Goal: Task Accomplishment & Management: Manage account settings

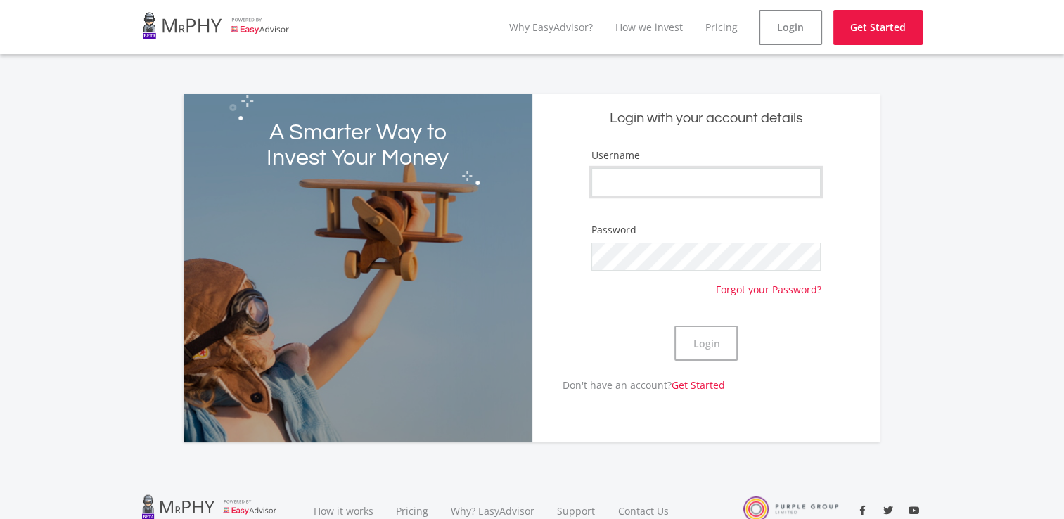
click at [698, 177] on input "Username" at bounding box center [705, 182] width 229 height 28
type input "[PERSON_NAME]"
click at [674, 326] on button "Login" at bounding box center [705, 343] width 63 height 35
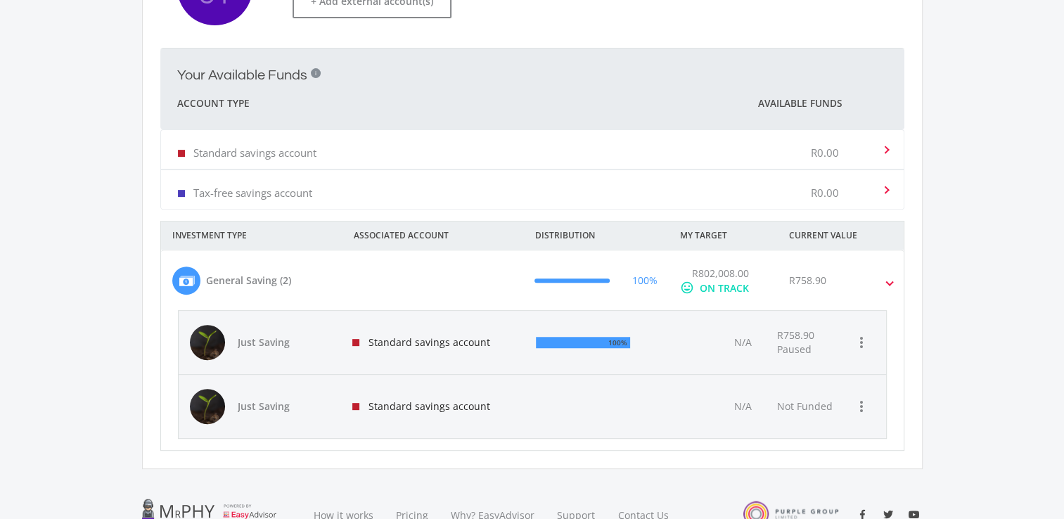
scroll to position [495, 0]
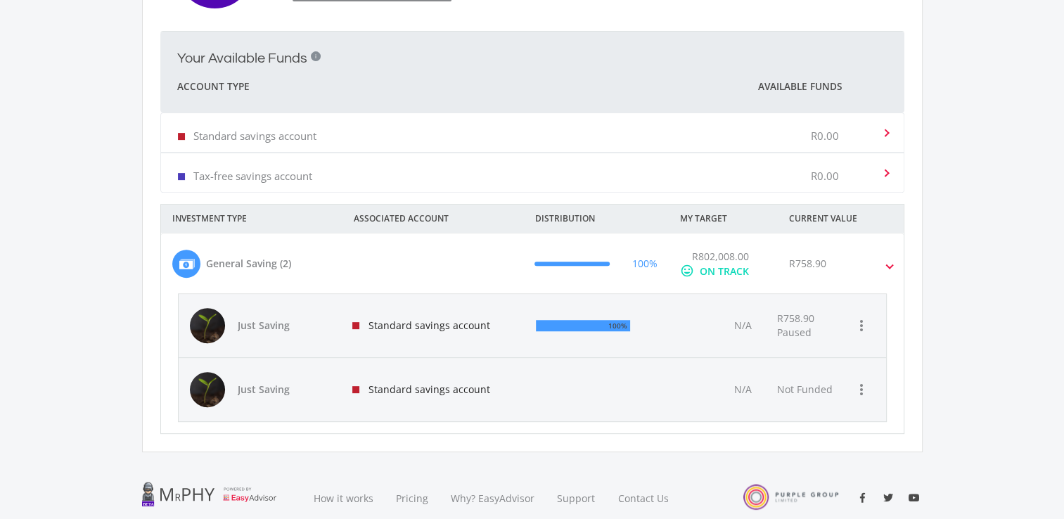
click at [889, 262] on span at bounding box center [890, 264] width 6 height 16
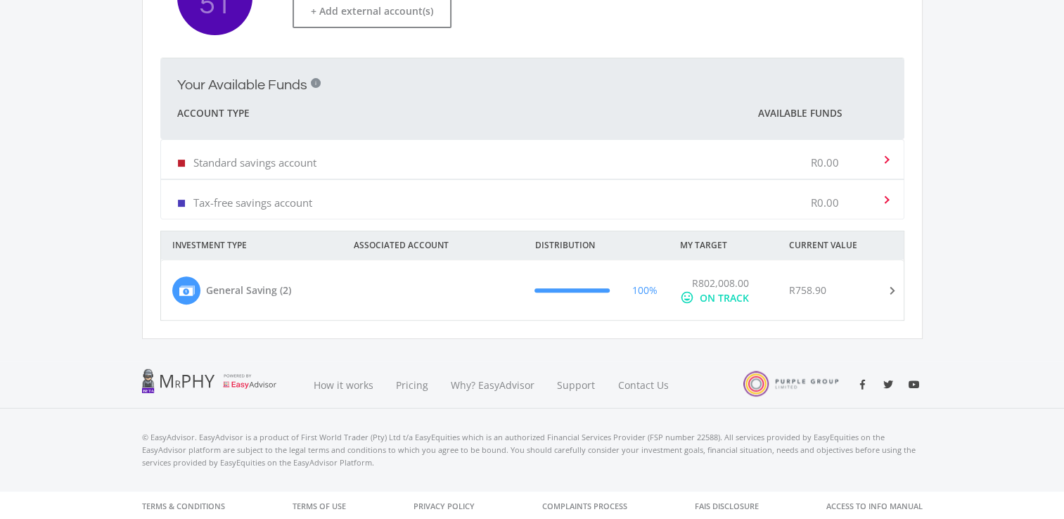
click at [886, 280] on div "R758.90" at bounding box center [850, 291] width 145 height 30
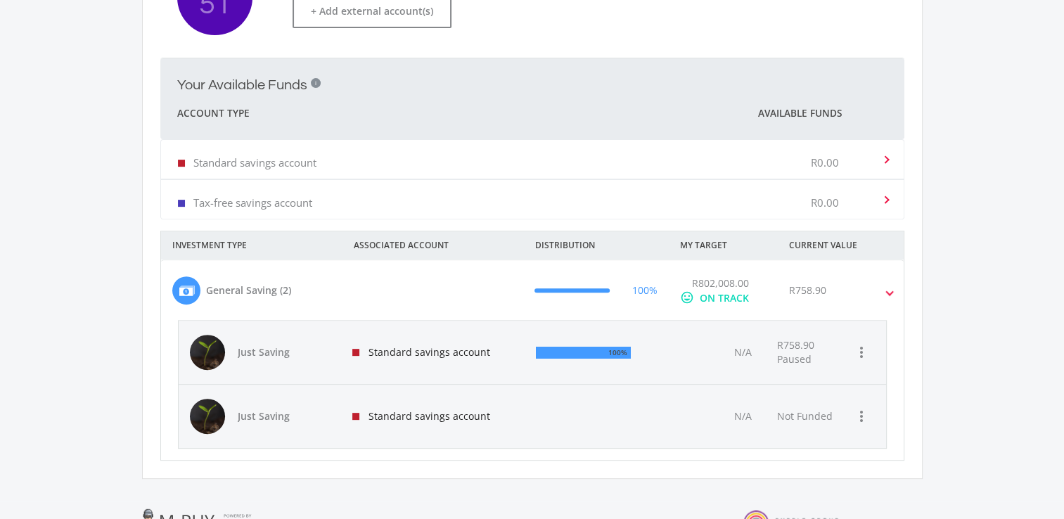
scroll to position [495, 0]
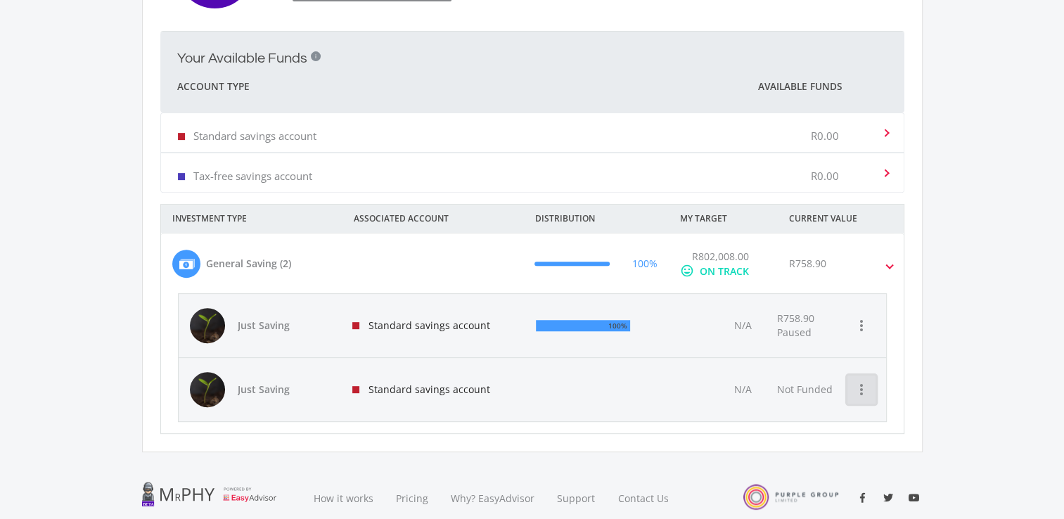
click at [860, 392] on icon "more_vert" at bounding box center [861, 389] width 17 height 17
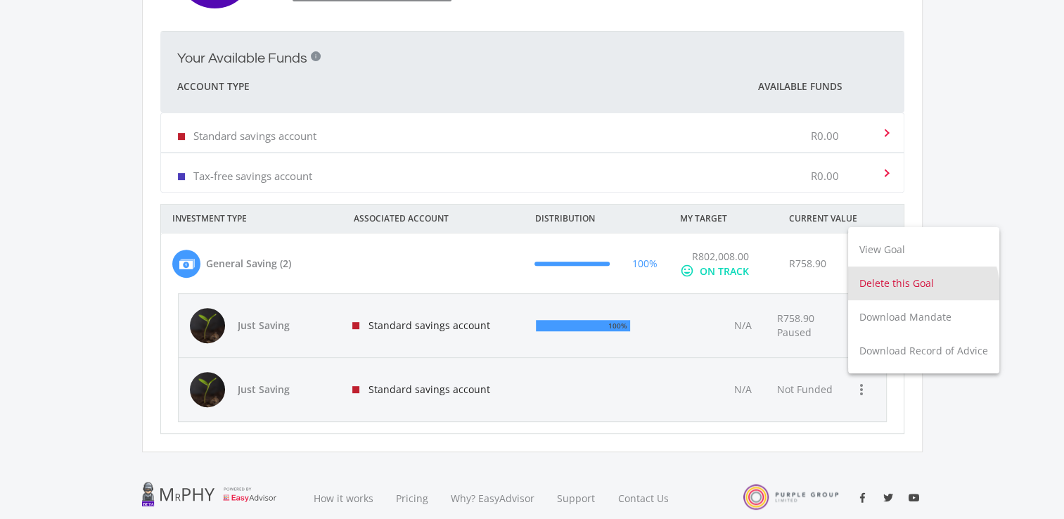
click at [904, 293] on button "Delete this Goal" at bounding box center [923, 284] width 151 height 34
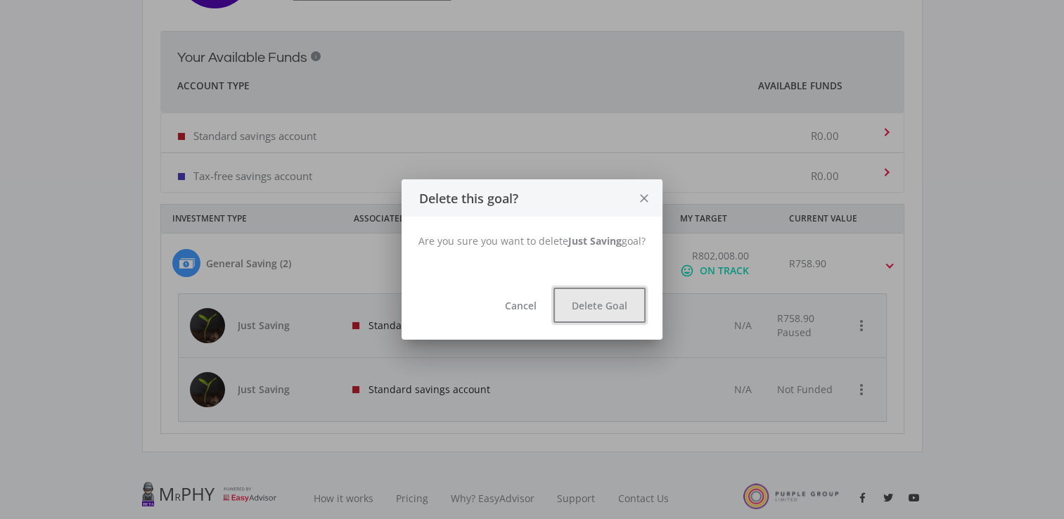
click at [611, 310] on button "Delete Goal" at bounding box center [600, 305] width 92 height 35
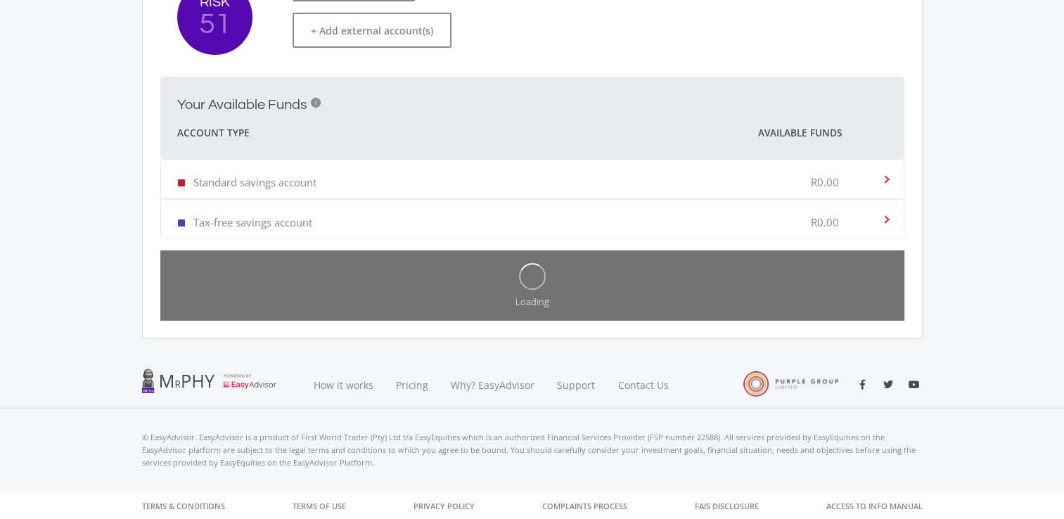
scroll to position [336, 0]
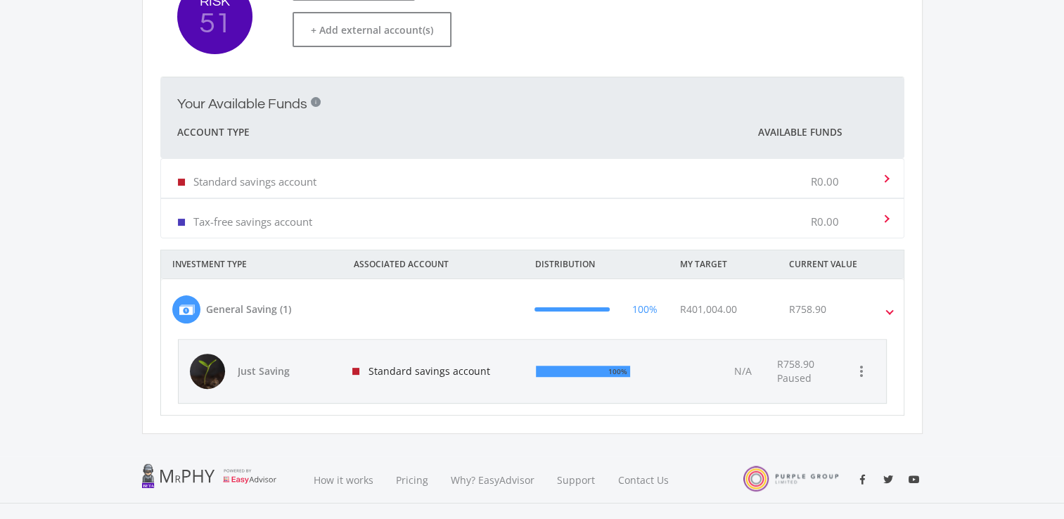
click at [891, 305] on span at bounding box center [890, 310] width 6 height 16
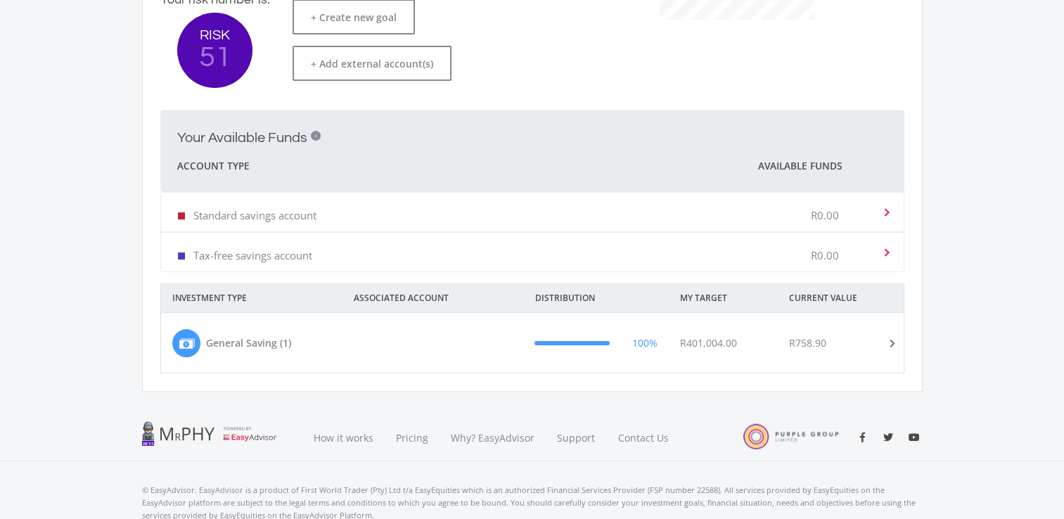
scroll to position [301, 0]
click at [894, 347] on mat-expansion-panel-header "General Saving (1) 100% R401,004.00 R758.90" at bounding box center [532, 344] width 743 height 60
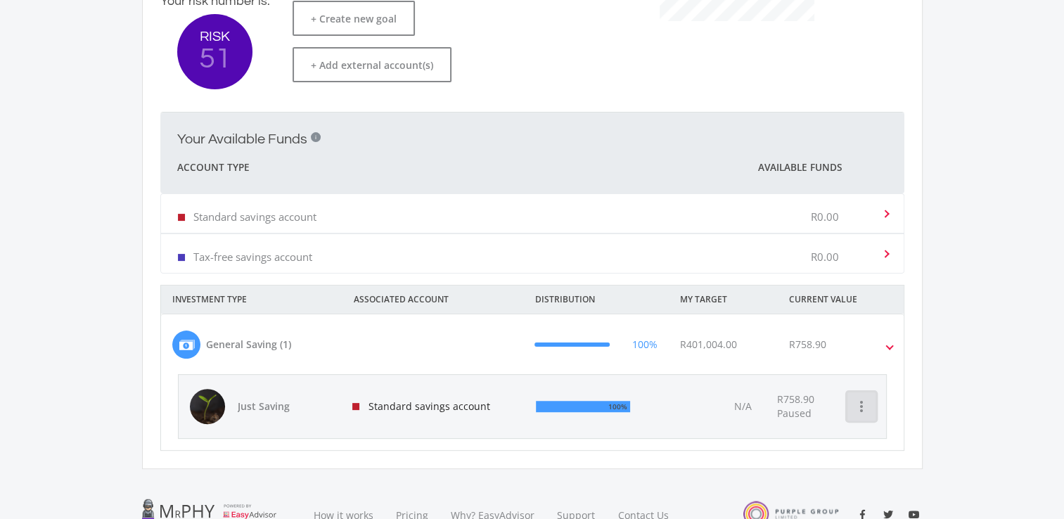
click at [859, 411] on icon "more_vert" at bounding box center [861, 406] width 17 height 17
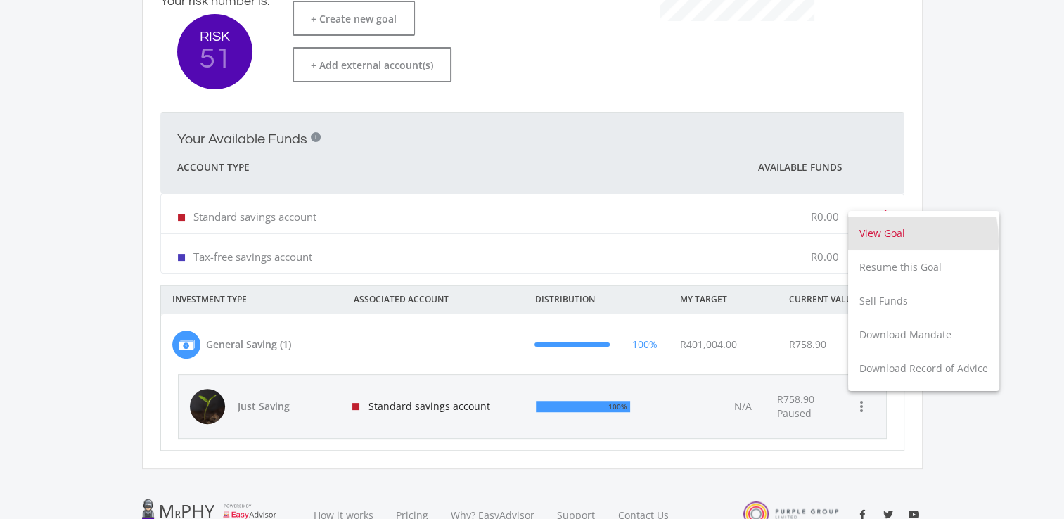
click at [874, 241] on button "View Goal" at bounding box center [923, 234] width 151 height 34
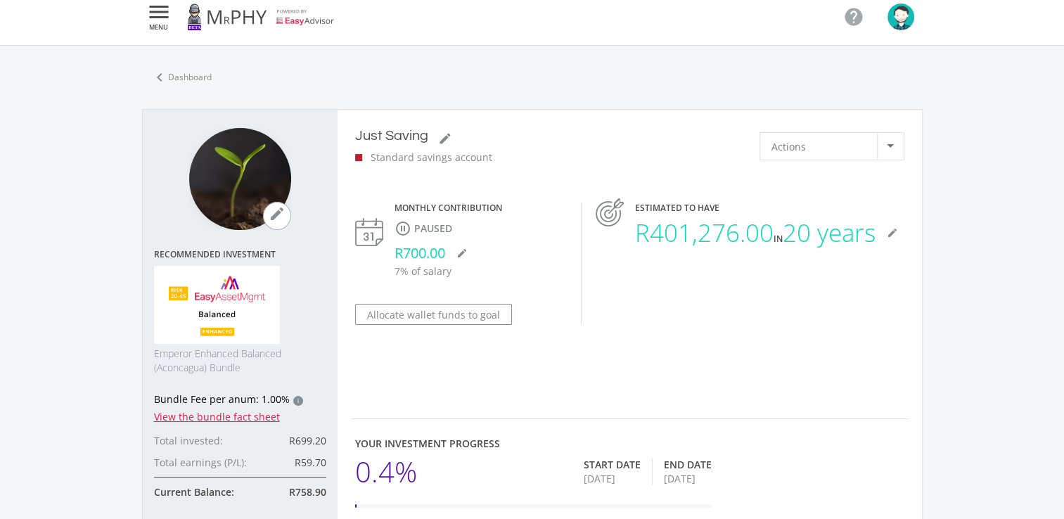
scroll to position [72, 0]
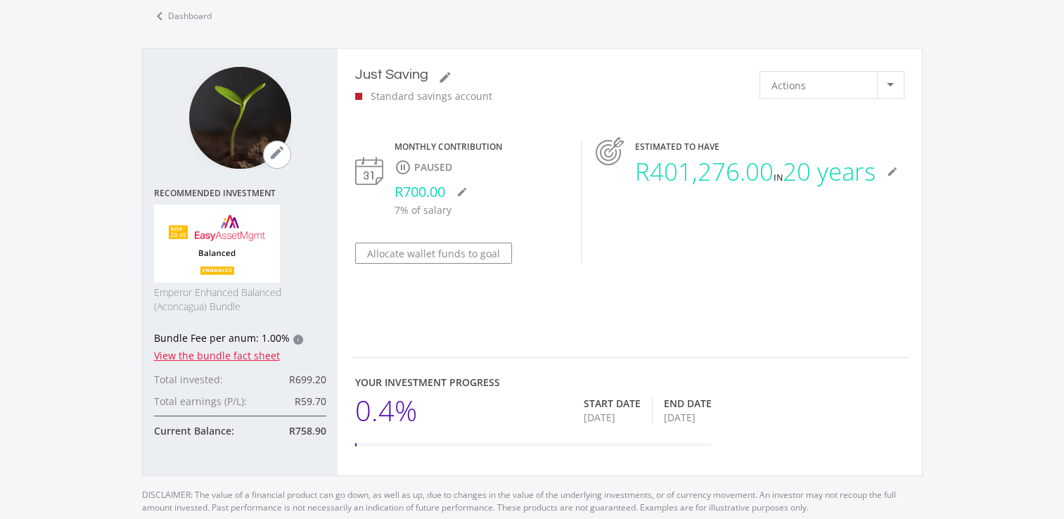
click at [403, 168] on icon "pause_circle_outline" at bounding box center [402, 167] width 14 height 17
click at [885, 91] on div at bounding box center [890, 85] width 27 height 27
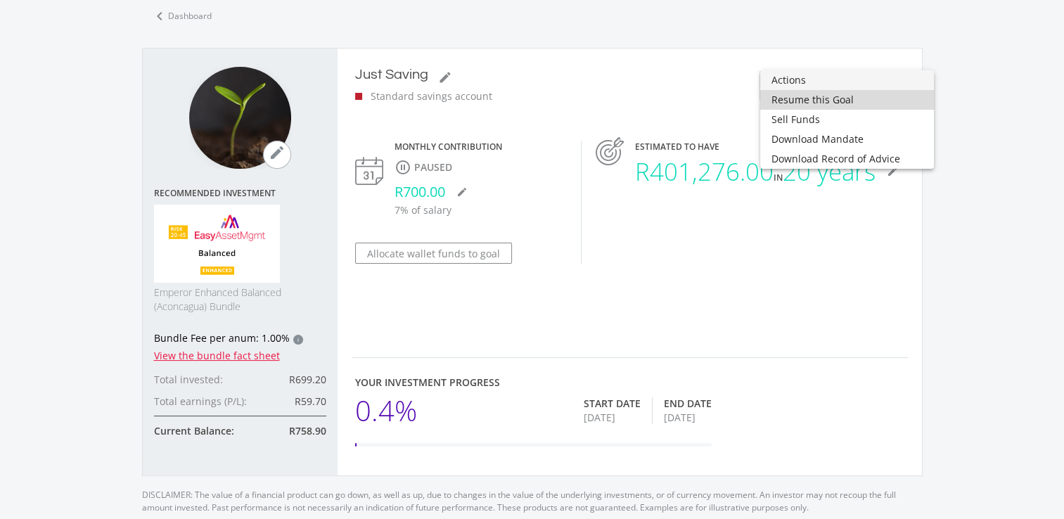
click at [854, 99] on span "Resume this Goal" at bounding box center [847, 100] width 151 height 20
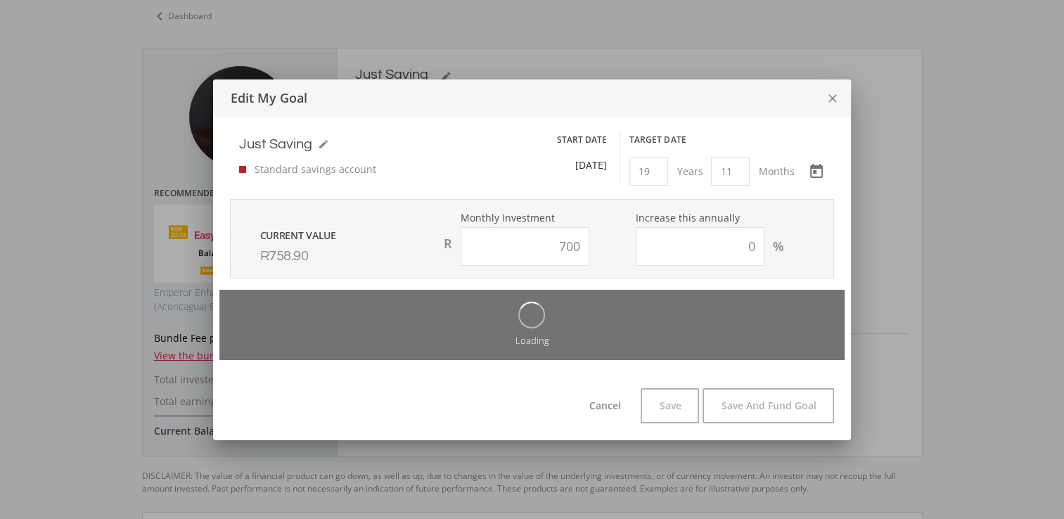
type input "700.00"
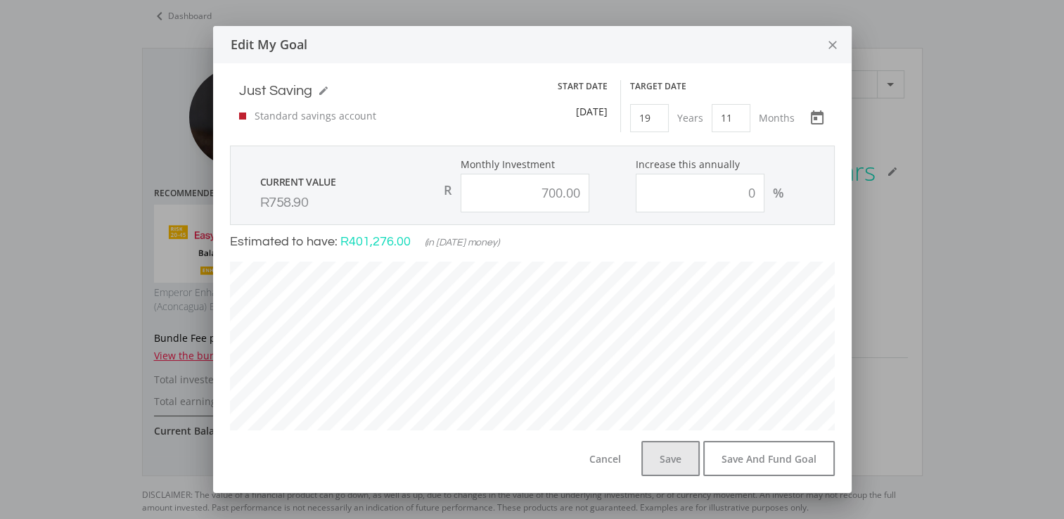
scroll to position [400, 746]
click at [689, 466] on button "Save" at bounding box center [670, 458] width 58 height 35
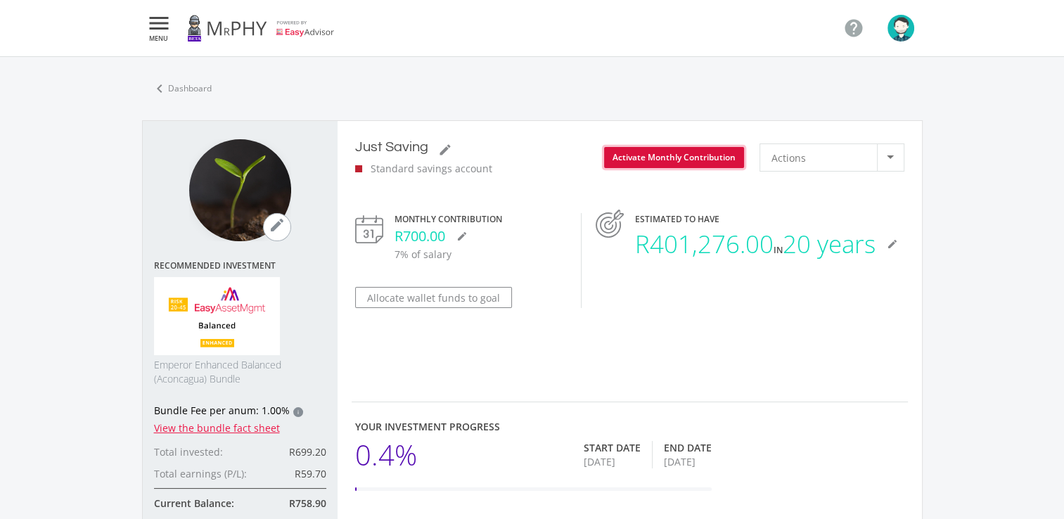
click at [698, 158] on button "Activate Monthly Contribution" at bounding box center [674, 157] width 140 height 21
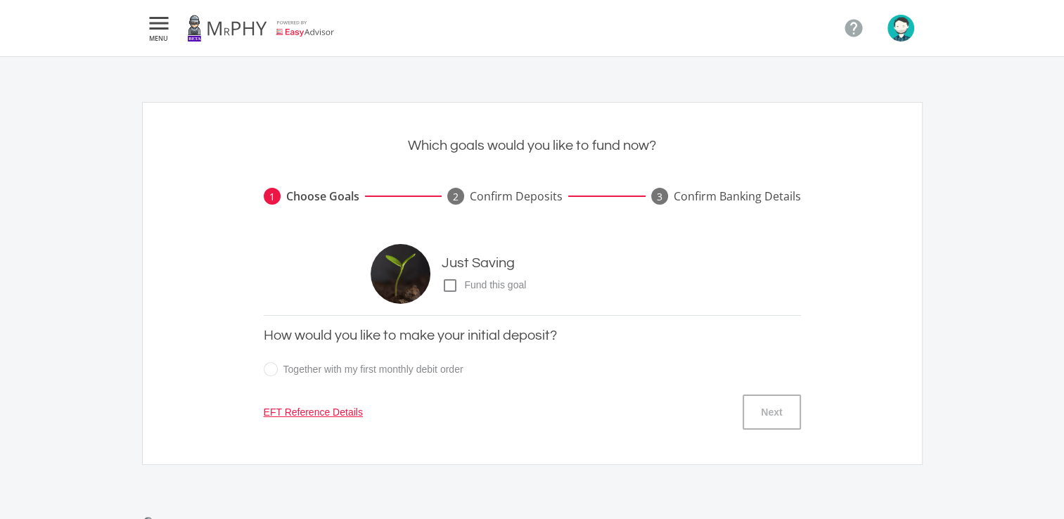
click at [492, 283] on span "Fund this goal" at bounding box center [493, 285] width 68 height 15
click at [428, 280] on input "check_box_outline_blank check_box Fund this goal" at bounding box center [428, 280] width 0 height 0
click at [399, 373] on label "Together with my first monthly debit order" at bounding box center [364, 370] width 200 height 18
click at [399, 373] on input "Together with my first monthly debit order" at bounding box center [518, 378] width 537 height 28
click at [269, 364] on label "Together with my first monthly debit order" at bounding box center [364, 370] width 200 height 18
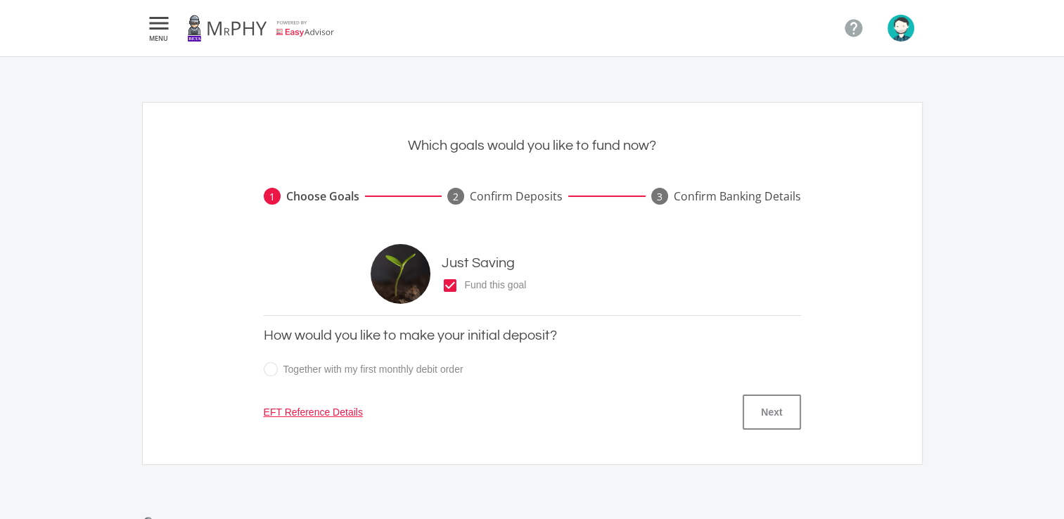
click at [269, 364] on input "Together with my first monthly debit order" at bounding box center [518, 378] width 537 height 28
click at [269, 364] on label "Together with my first monthly debit order" at bounding box center [364, 370] width 200 height 18
click at [269, 364] on input "Together with my first monthly debit order" at bounding box center [518, 378] width 537 height 28
click at [269, 364] on label "Together with my first monthly debit order" at bounding box center [364, 370] width 200 height 18
click at [269, 364] on input "Together with my first monthly debit order" at bounding box center [518, 378] width 537 height 28
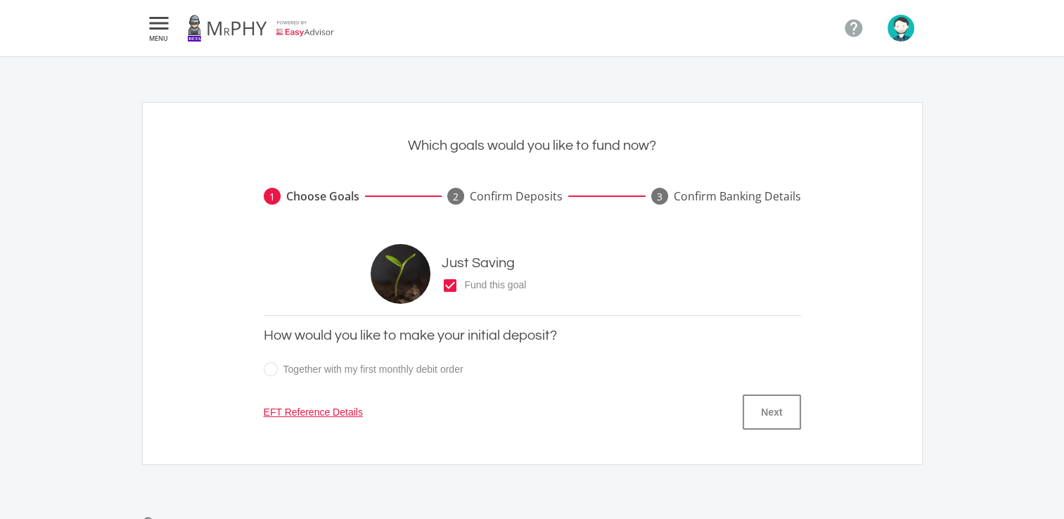
click at [269, 364] on label "Together with my first monthly debit order" at bounding box center [364, 370] width 200 height 18
click at [269, 364] on input "Together with my first monthly debit order" at bounding box center [518, 378] width 537 height 28
drag, startPoint x: 269, startPoint y: 364, endPoint x: 275, endPoint y: 375, distance: 12.0
click at [275, 375] on label "Together with my first monthly debit order" at bounding box center [364, 370] width 200 height 18
click at [275, 375] on input "Together with my first monthly debit order" at bounding box center [518, 378] width 537 height 28
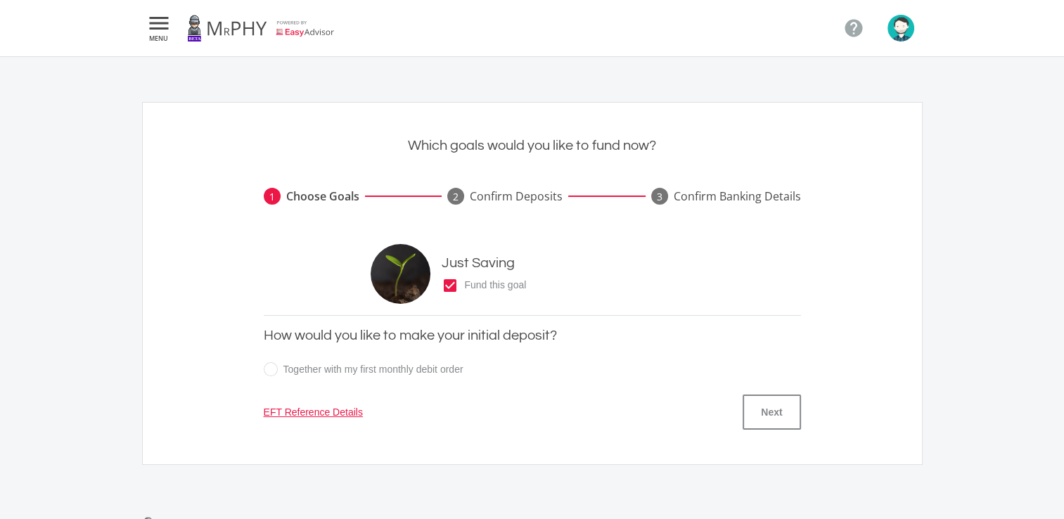
click at [309, 413] on link "EFT Reference Details" at bounding box center [313, 412] width 99 height 15
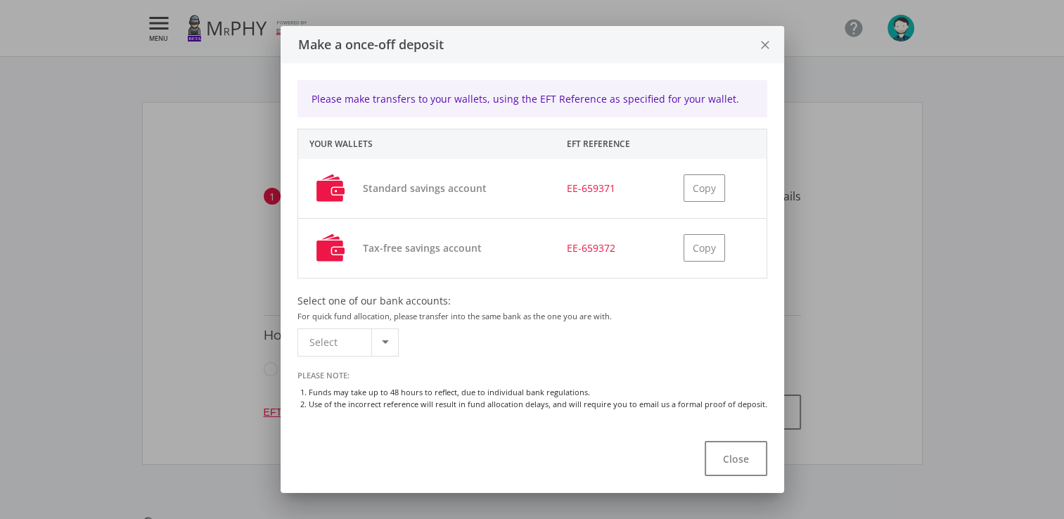
click at [765, 47] on icon "close" at bounding box center [765, 45] width 14 height 37
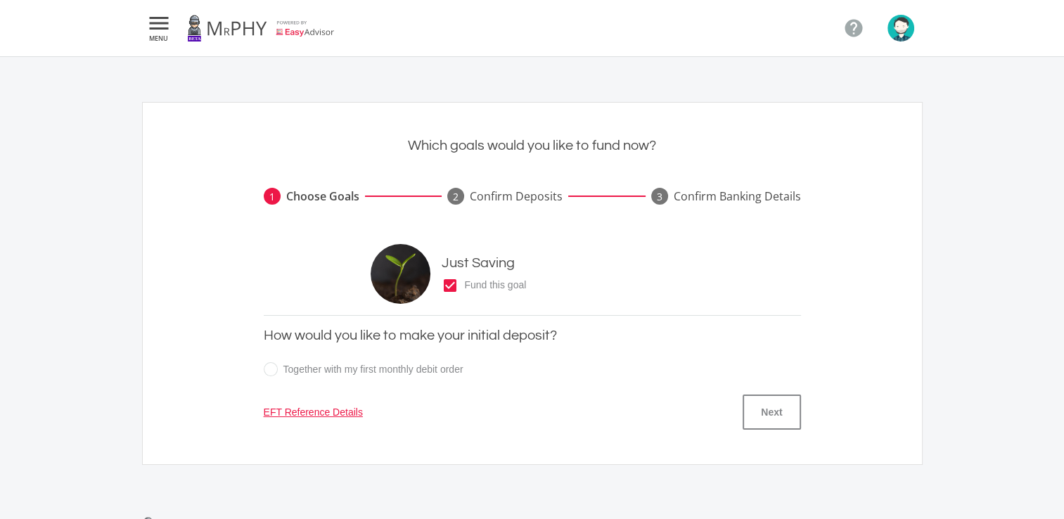
click at [752, 196] on div "Confirm Banking Details" at bounding box center [737, 196] width 127 height 17
click at [518, 196] on div "Confirm Deposits" at bounding box center [516, 196] width 93 height 17
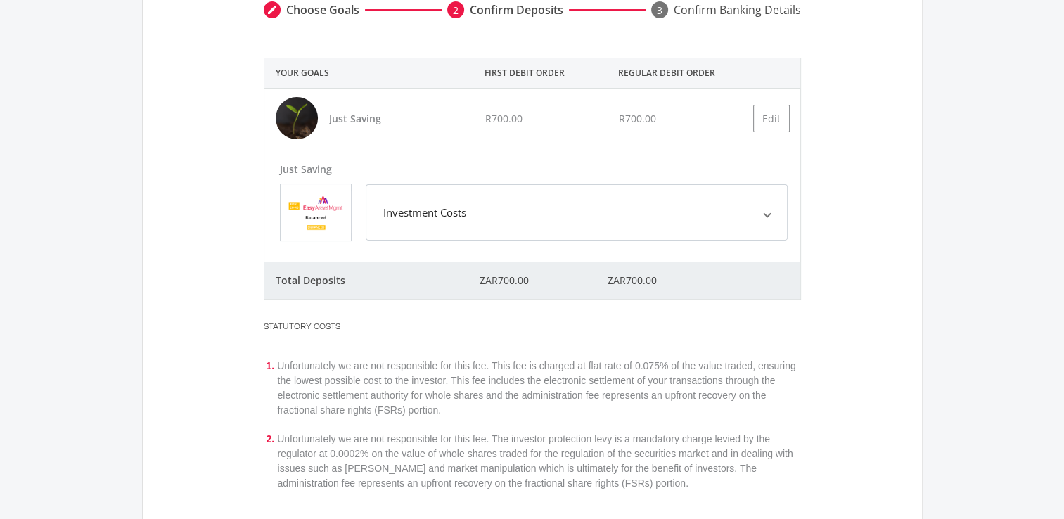
scroll to position [188, 0]
click at [776, 111] on button "Edit" at bounding box center [771, 116] width 37 height 27
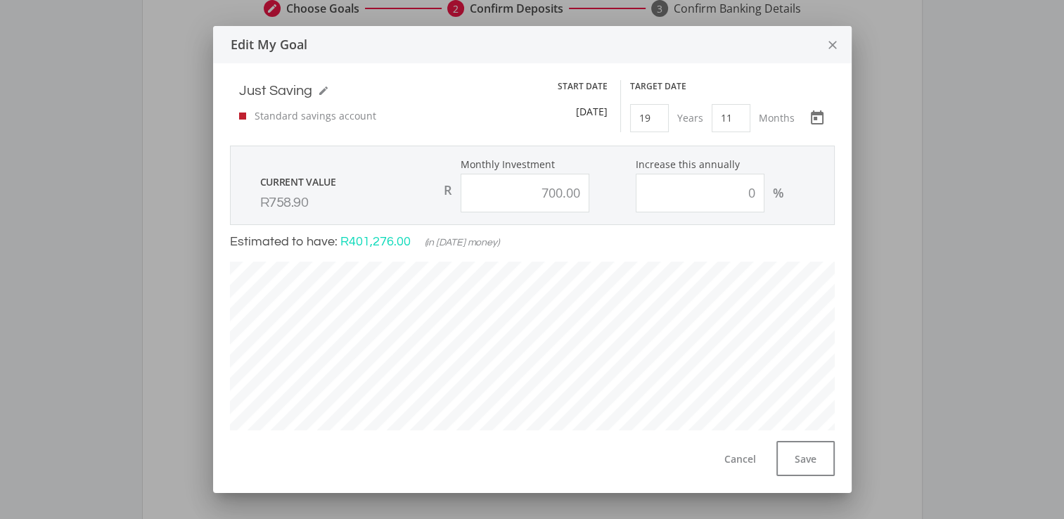
scroll to position [402, 625]
click at [840, 41] on icon "close" at bounding box center [833, 45] width 14 height 37
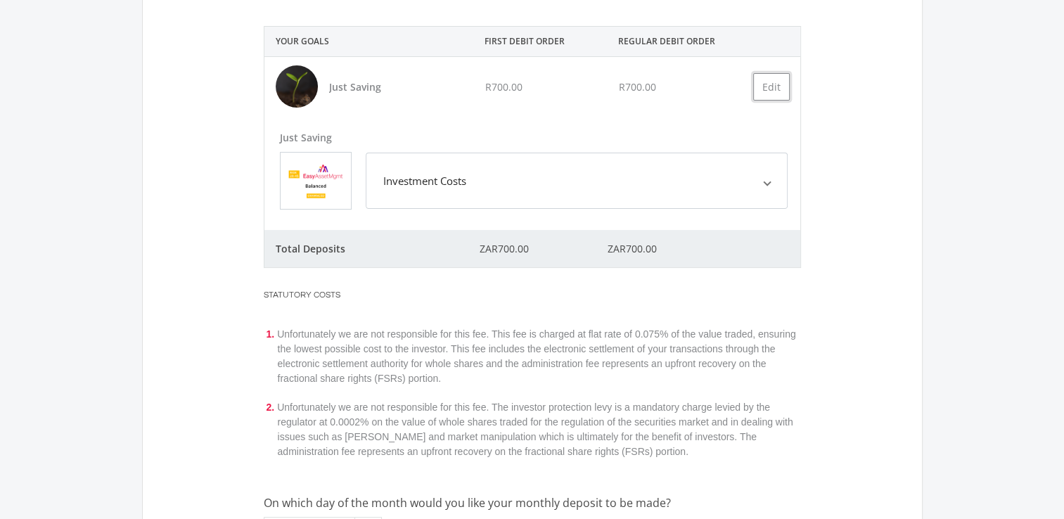
scroll to position [219, 0]
click at [765, 172] on span at bounding box center [768, 180] width 6 height 16
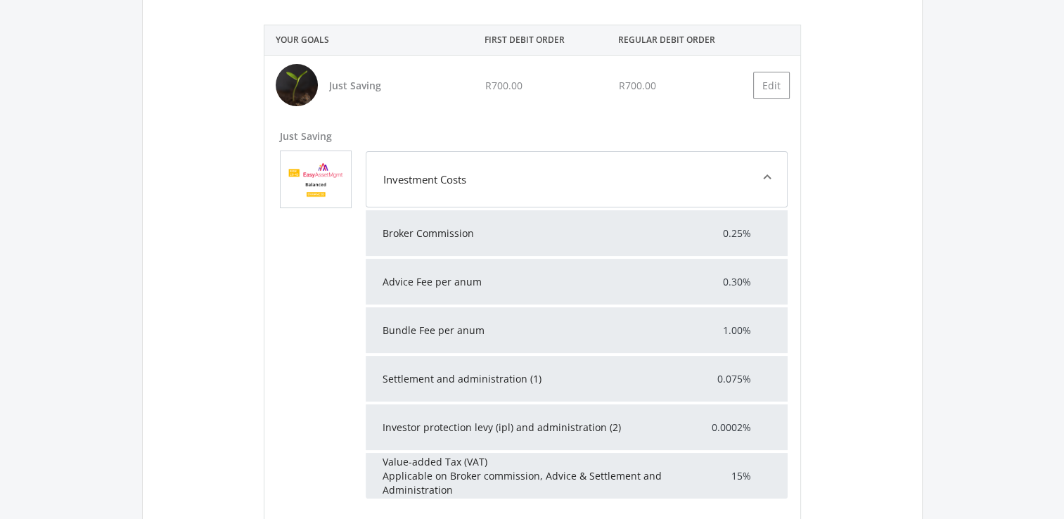
click at [765, 172] on span at bounding box center [768, 180] width 6 height 16
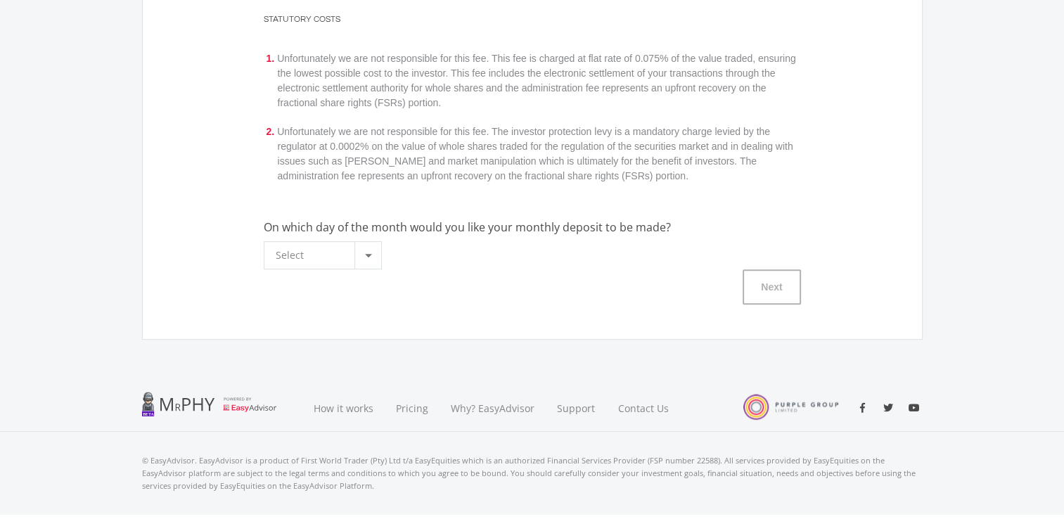
scroll to position [496, 0]
click at [373, 257] on div at bounding box center [367, 253] width 27 height 27
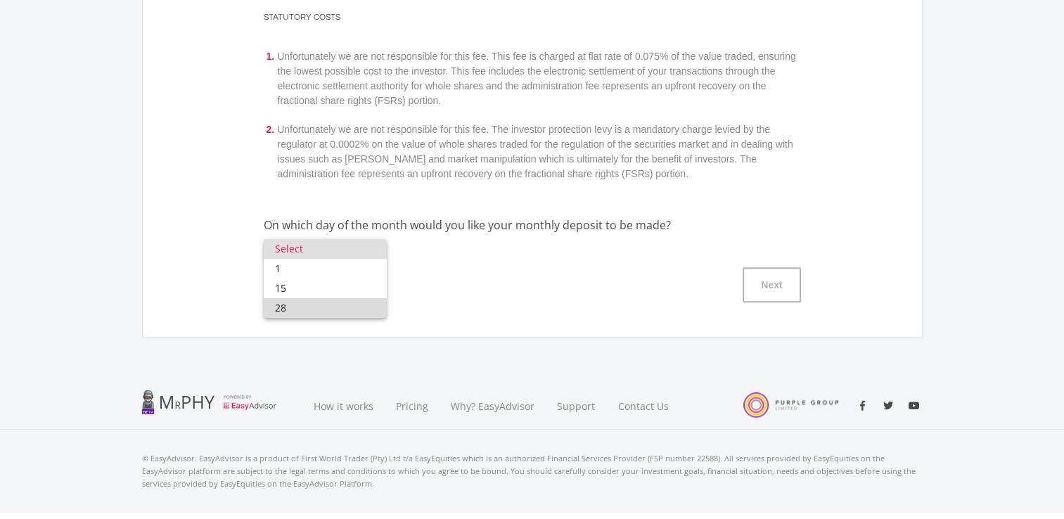
click at [314, 314] on span "28" at bounding box center [325, 308] width 101 height 20
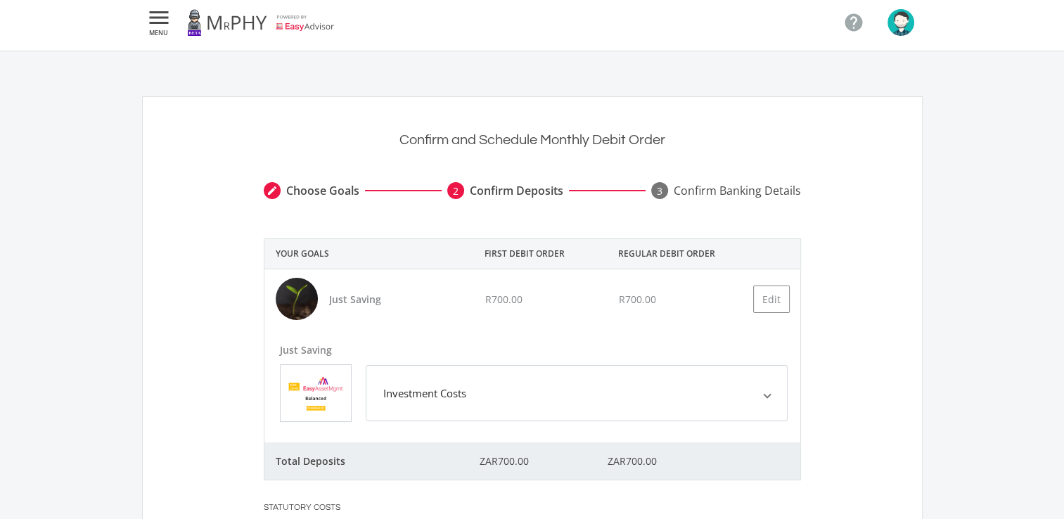
scroll to position [7, 0]
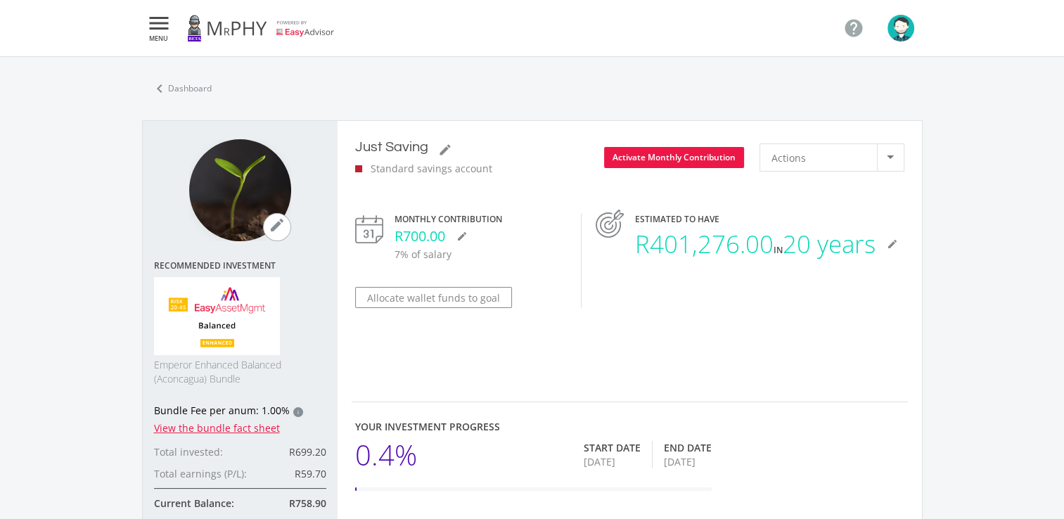
scroll to position [400, 746]
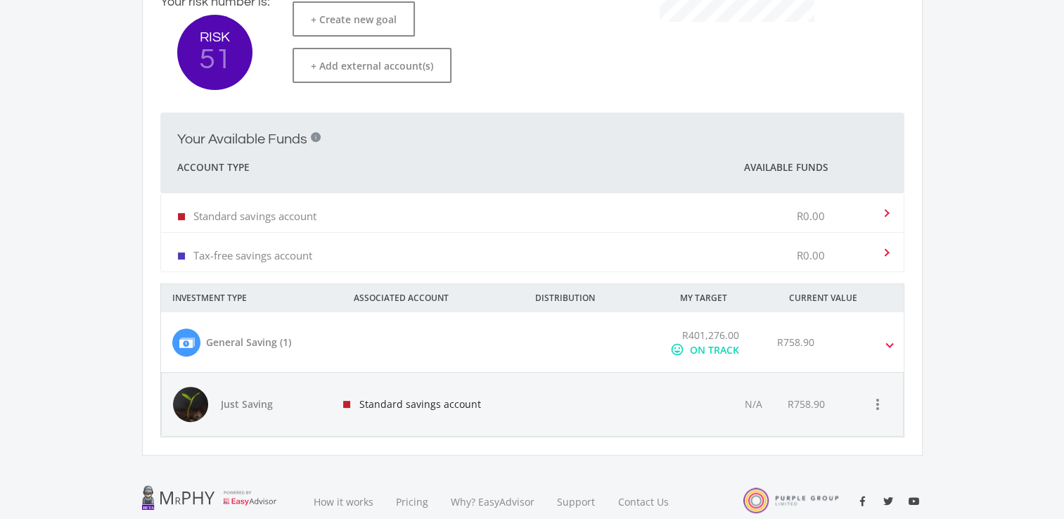
scroll to position [435, 0]
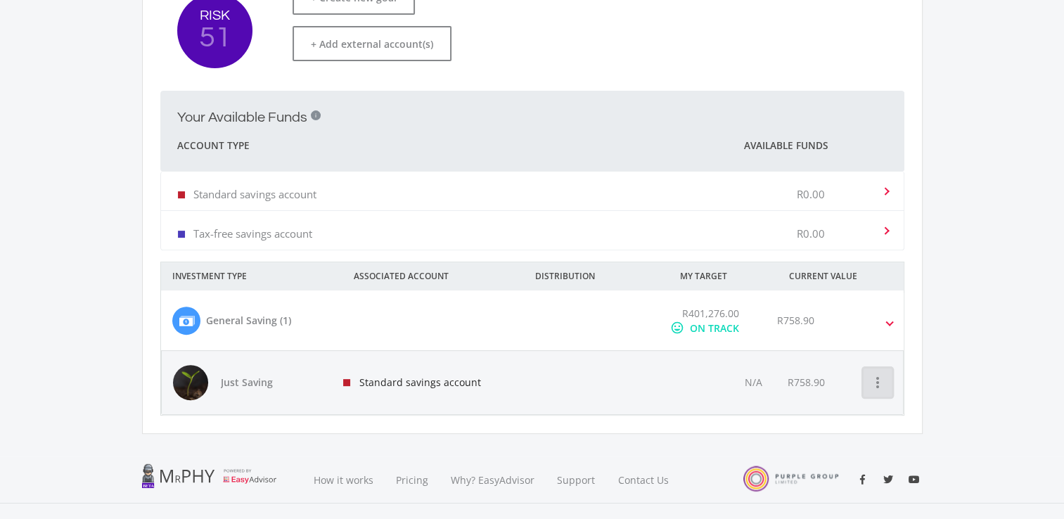
click at [877, 383] on icon "more_vert" at bounding box center [877, 382] width 17 height 17
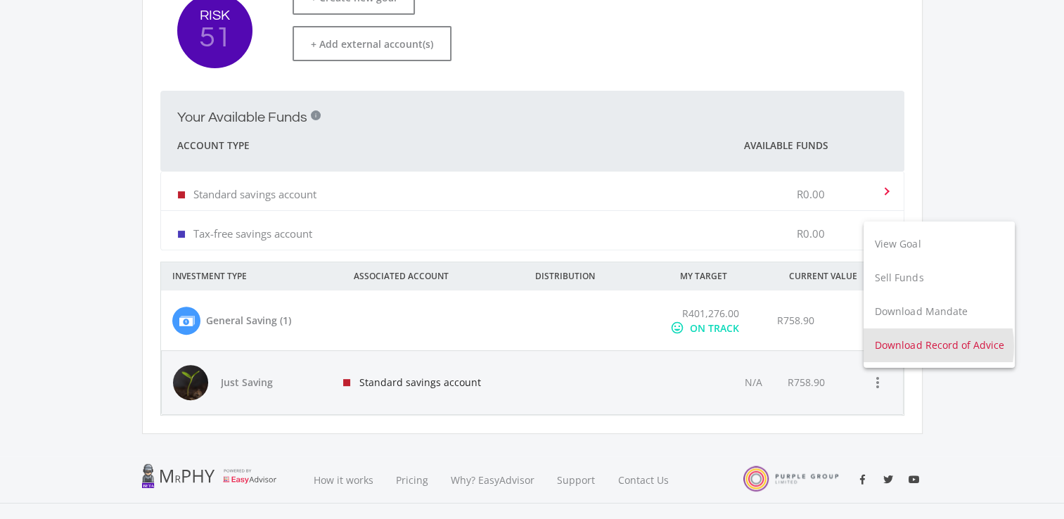
click at [914, 347] on button "Download Record of Advice" at bounding box center [939, 345] width 151 height 34
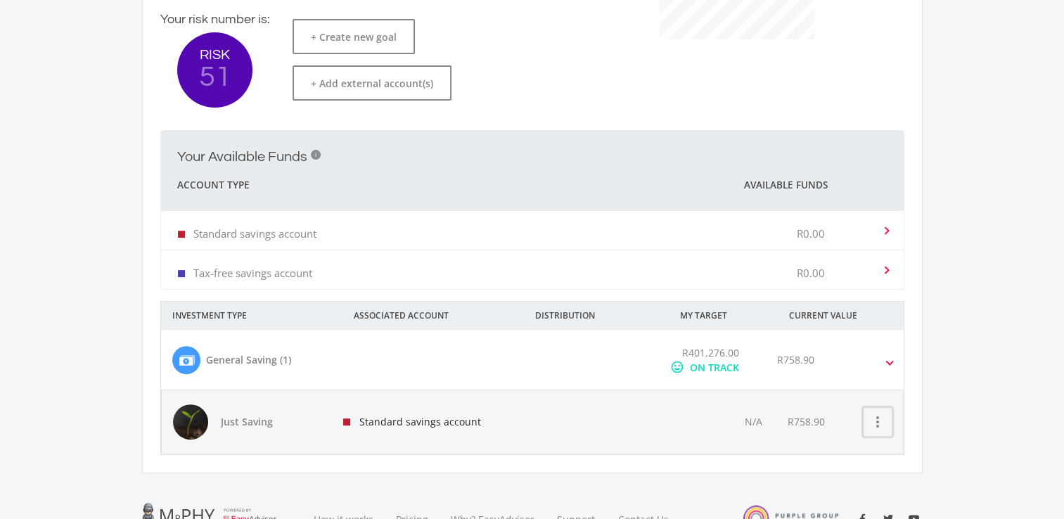
scroll to position [398, 0]
click at [890, 361] on span at bounding box center [890, 358] width 6 height 16
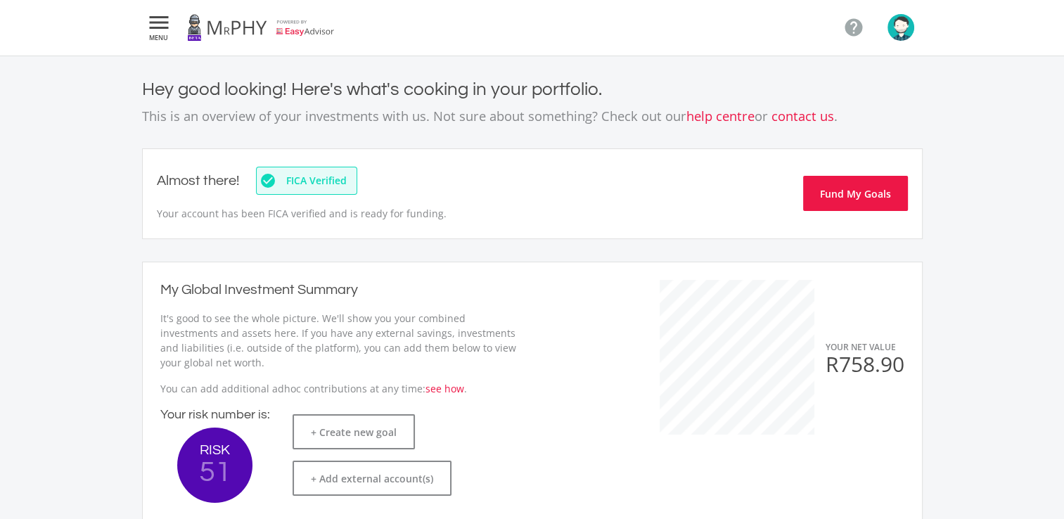
scroll to position [0, 0]
click at [896, 37] on img "button" at bounding box center [901, 28] width 27 height 27
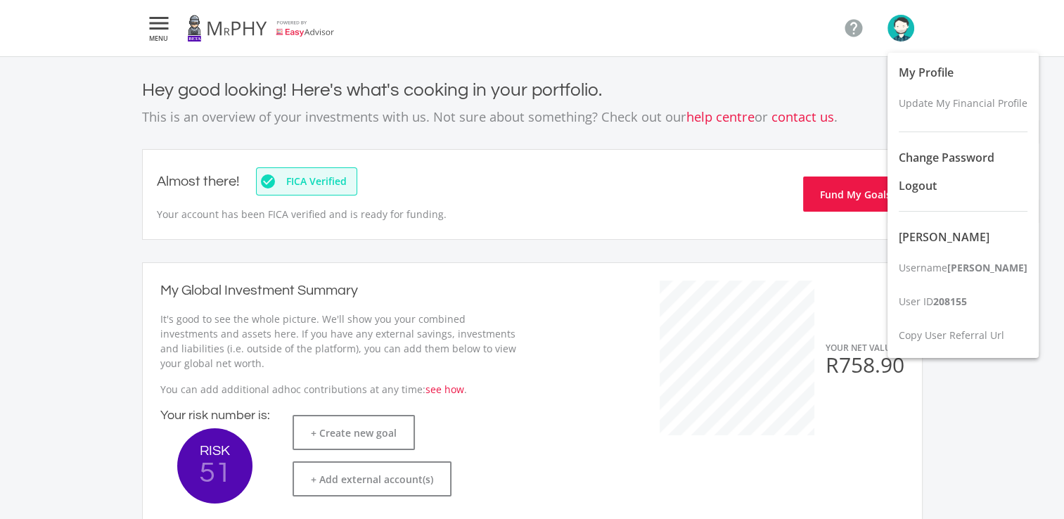
click at [496, 234] on div at bounding box center [532, 259] width 1064 height 519
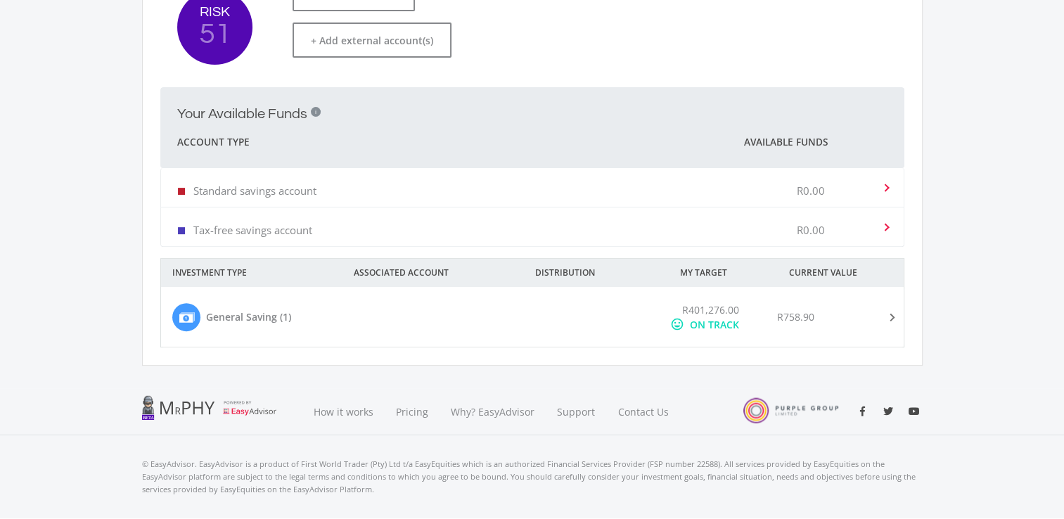
scroll to position [441, 0]
click at [895, 316] on span at bounding box center [889, 315] width 16 height 6
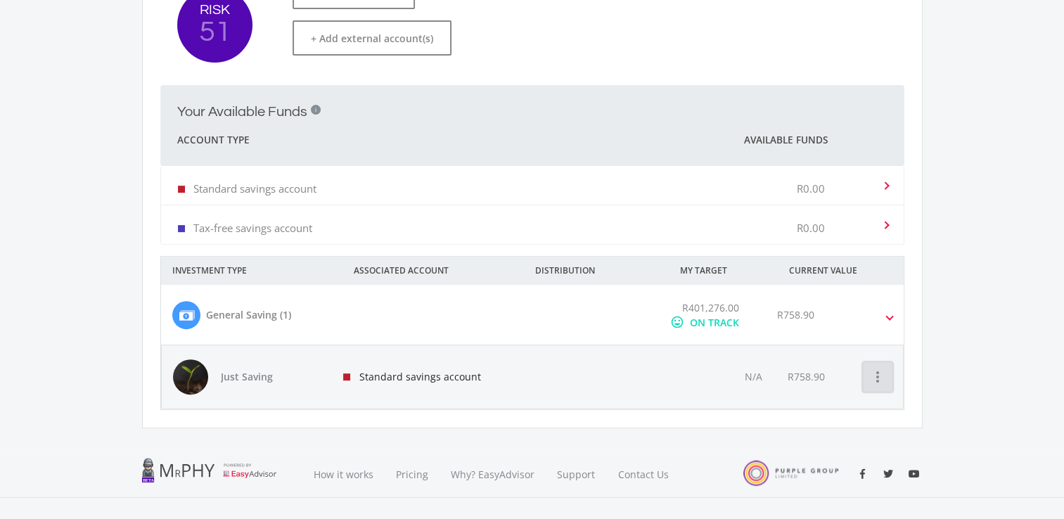
click at [878, 379] on icon "more_vert" at bounding box center [877, 377] width 17 height 17
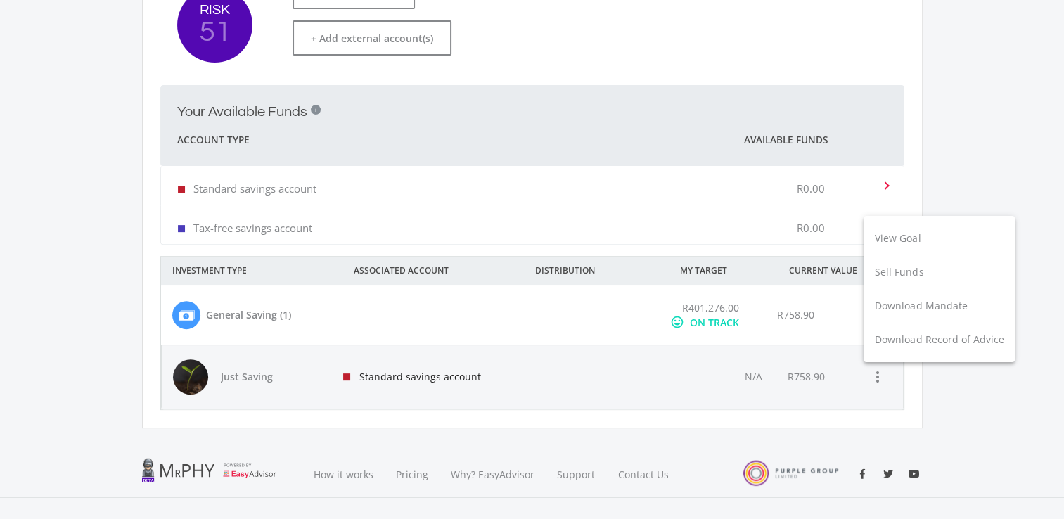
click at [574, 300] on div at bounding box center [532, 259] width 1064 height 519
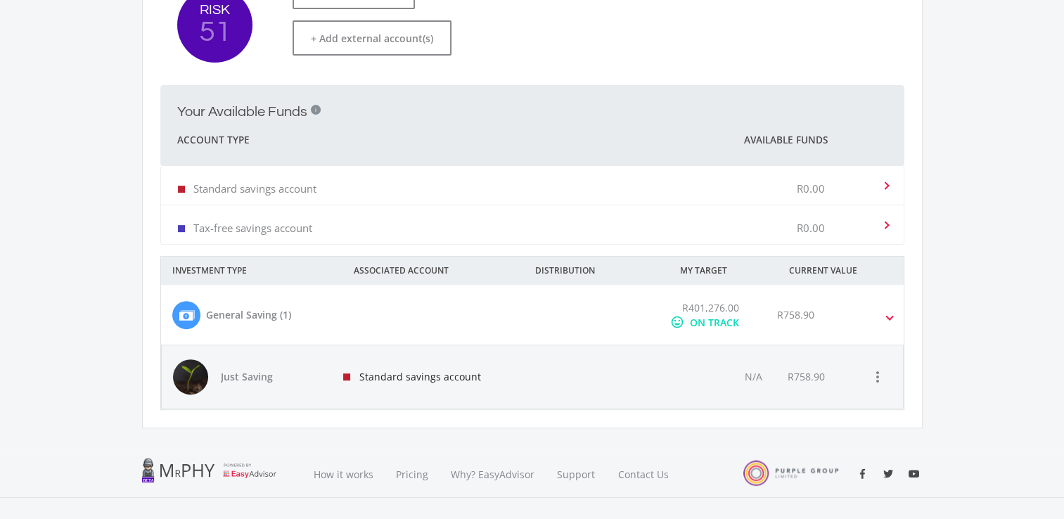
click at [293, 315] on div "General Saving (1)" at bounding box center [268, 315] width 214 height 30
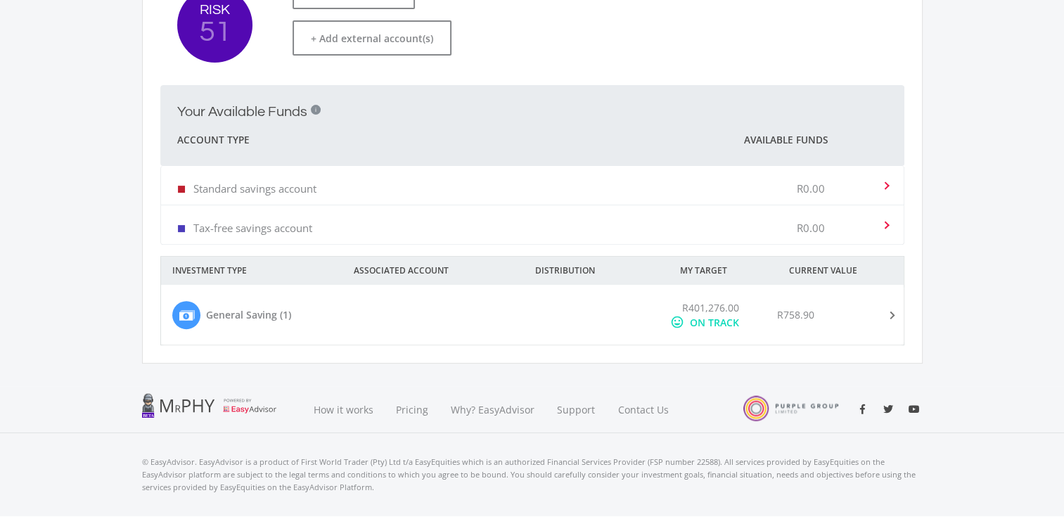
click at [287, 318] on div "General Saving (1)" at bounding box center [248, 314] width 85 height 15
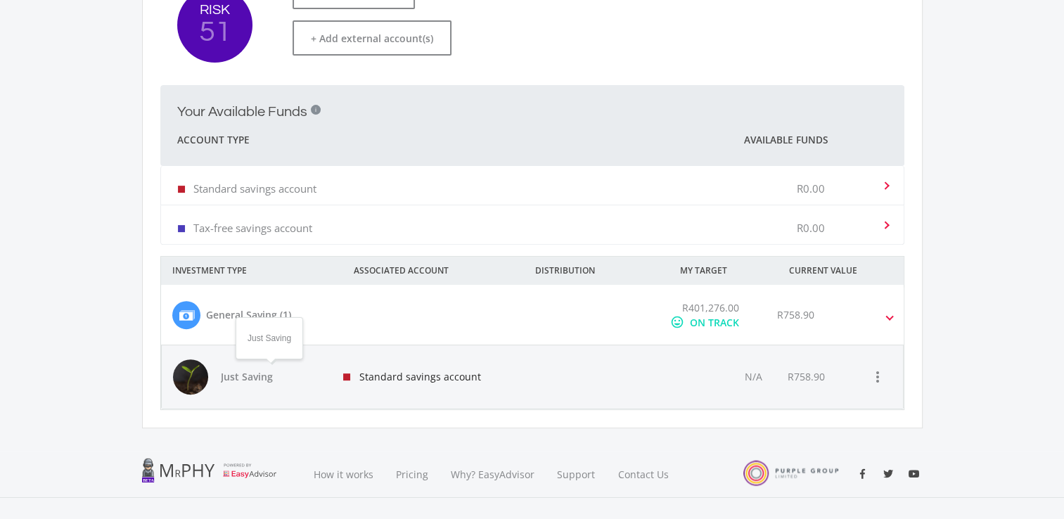
click at [245, 378] on span "Just Saving" at bounding box center [270, 377] width 98 height 14
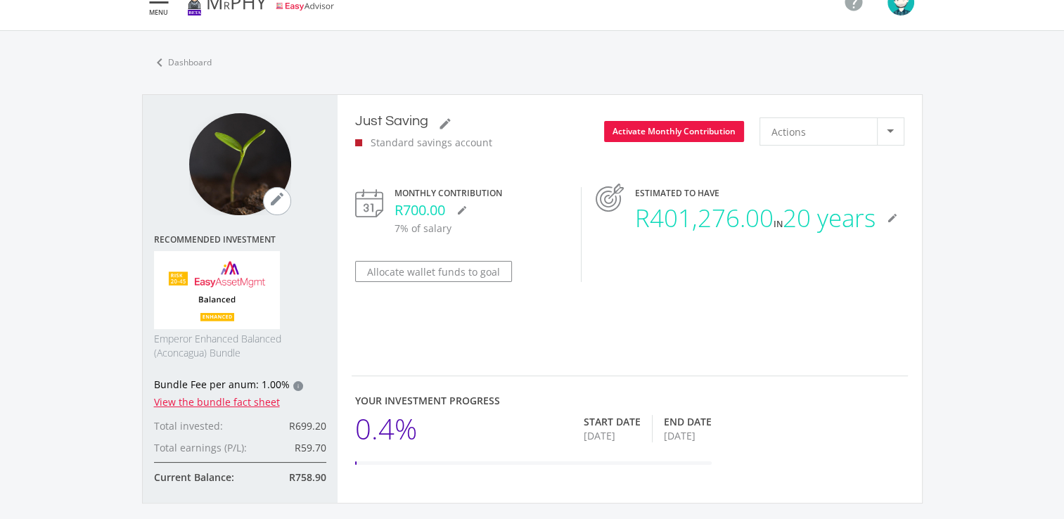
scroll to position [28, 0]
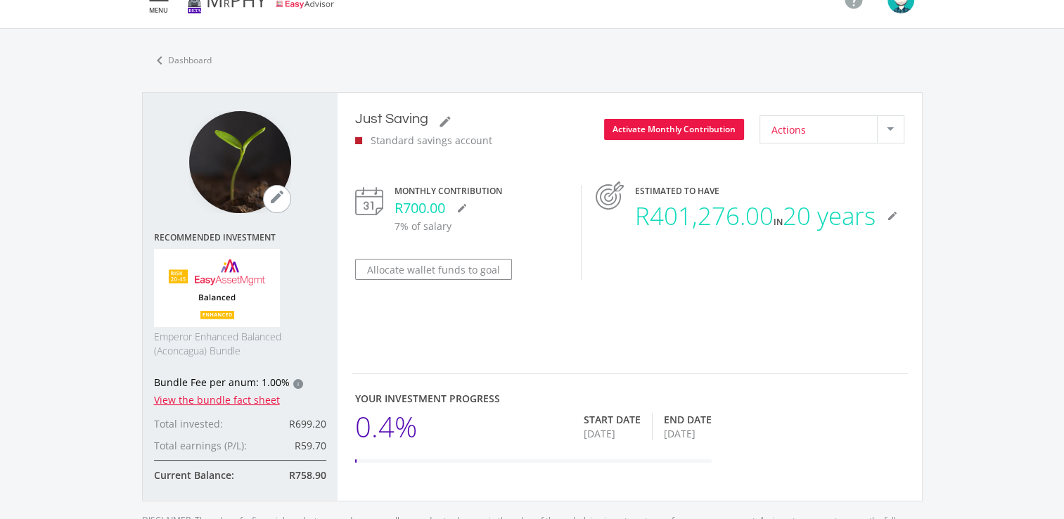
click at [890, 129] on div at bounding box center [890, 129] width 7 height 4
click at [837, 107] on div at bounding box center [532, 259] width 1064 height 519
click at [218, 404] on link "View the bundle fact sheet" at bounding box center [217, 399] width 126 height 13
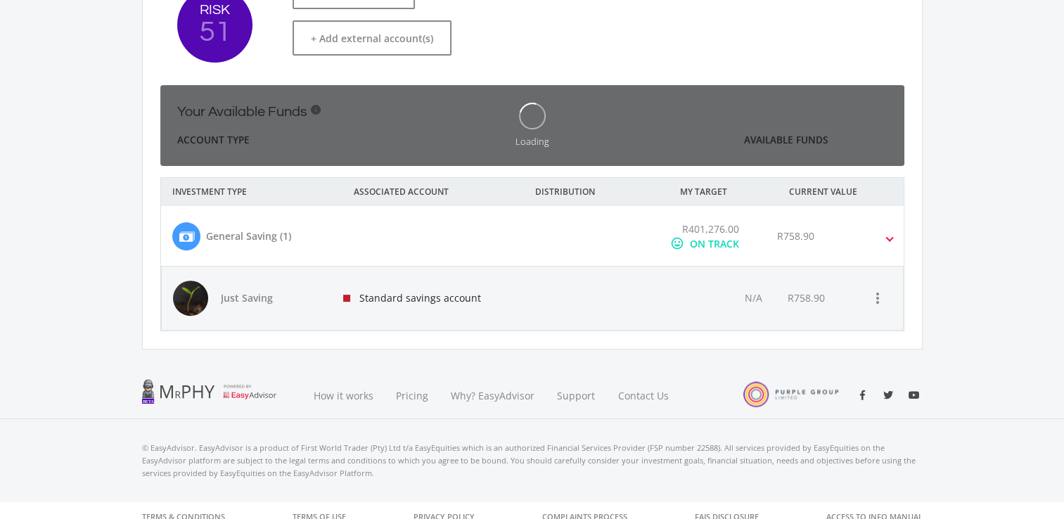
scroll to position [223, 385]
